Goal: Register for event/course

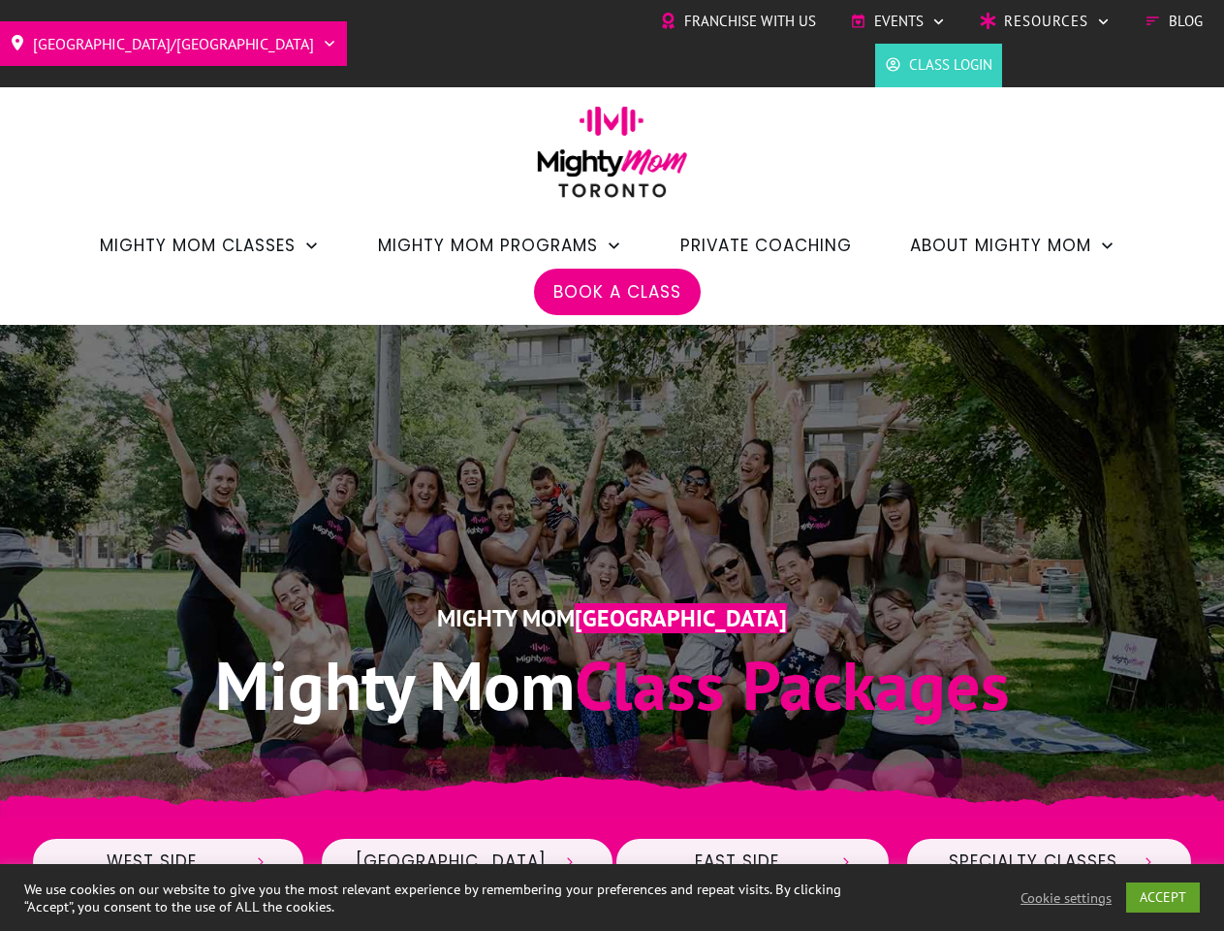
click at [612, 465] on div "Mighty Mom Toronto Mighty Mom Class Packages" at bounding box center [612, 571] width 1163 height 357
click at [898, 21] on span "Events" at bounding box center [898, 21] width 49 height 29
click at [1164, 897] on link "ACCEPT" at bounding box center [1164, 897] width 74 height 30
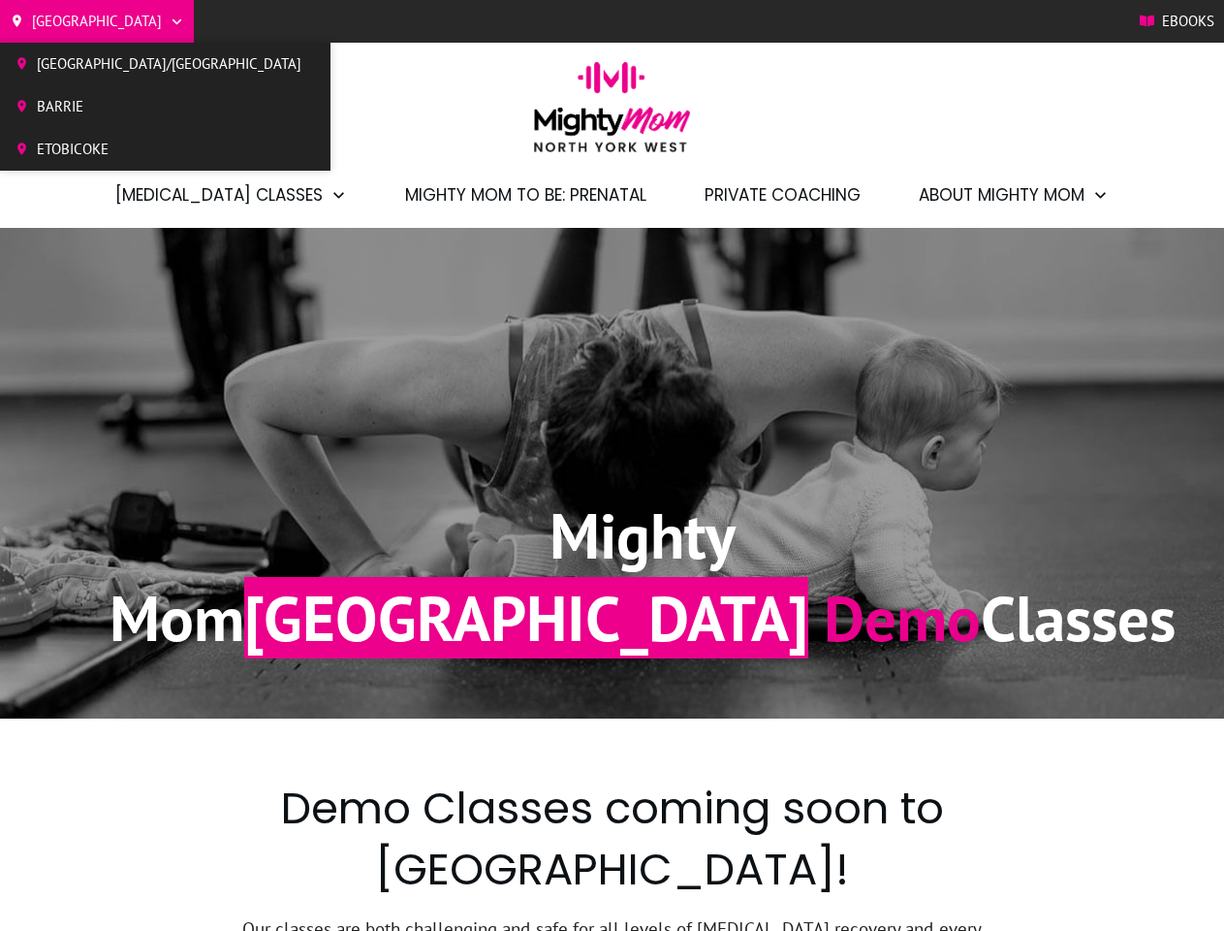
click at [612, 465] on div "Mighty Mom North York West Demo Classes" at bounding box center [612, 473] width 1047 height 412
